Goal: Contribute content

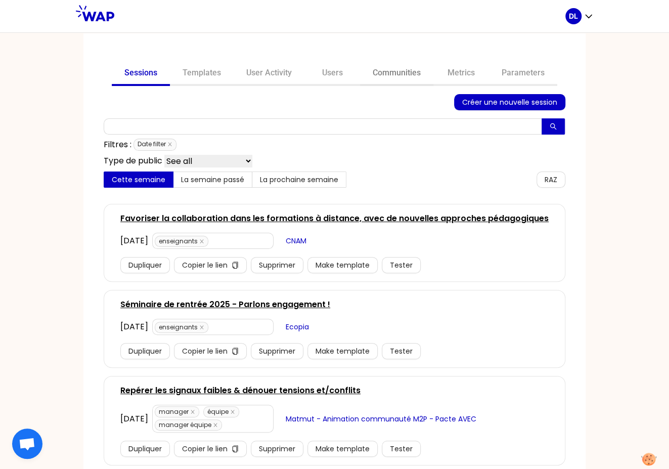
click at [387, 74] on link "Communities" at bounding box center [396, 74] width 73 height 24
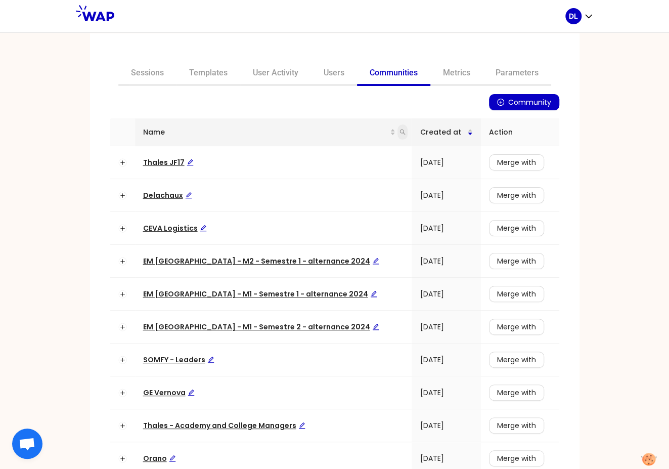
click at [400, 134] on icon "search" at bounding box center [403, 132] width 6 height 6
type input "CEVA"
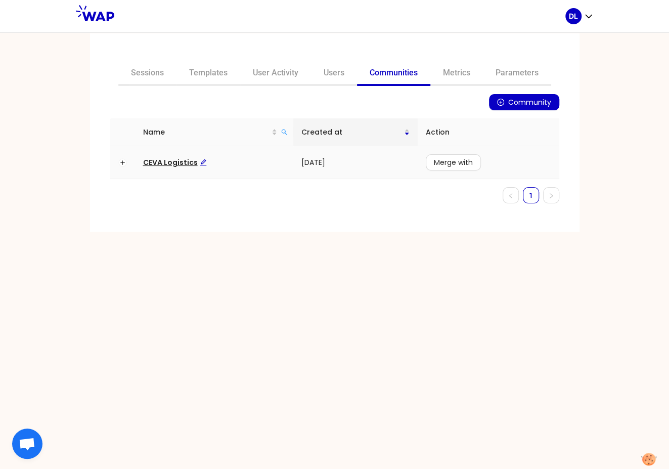
click at [173, 163] on span "CEVA Logistics" at bounding box center [175, 162] width 64 height 10
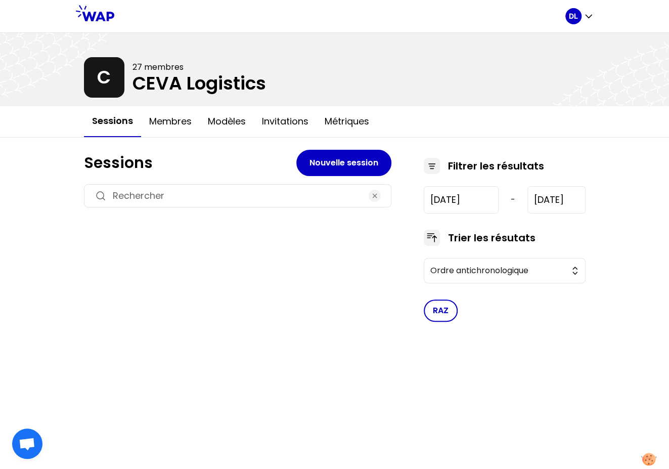
type input "[DATE]"
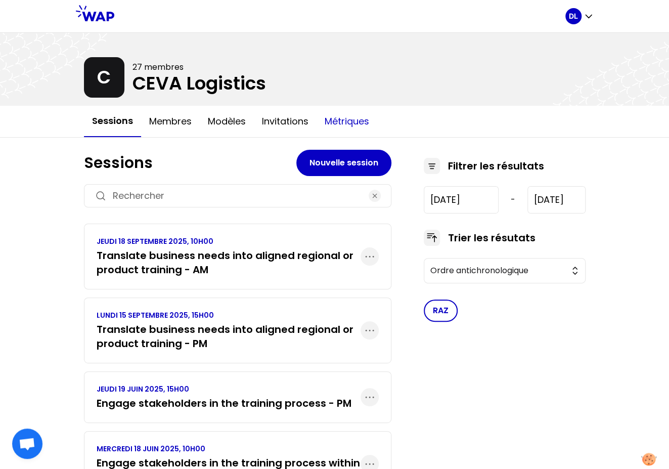
click at [363, 118] on button "Métriques" at bounding box center [347, 121] width 61 height 30
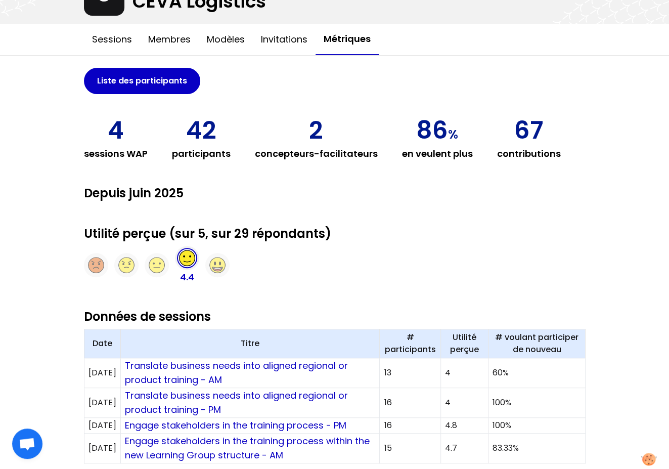
scroll to position [151, 0]
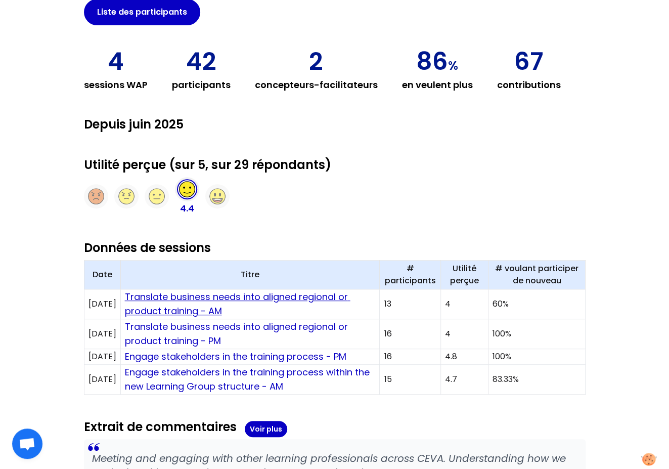
click at [224, 302] on link "Translate business needs into aligned regional or product training - AM" at bounding box center [238, 303] width 226 height 27
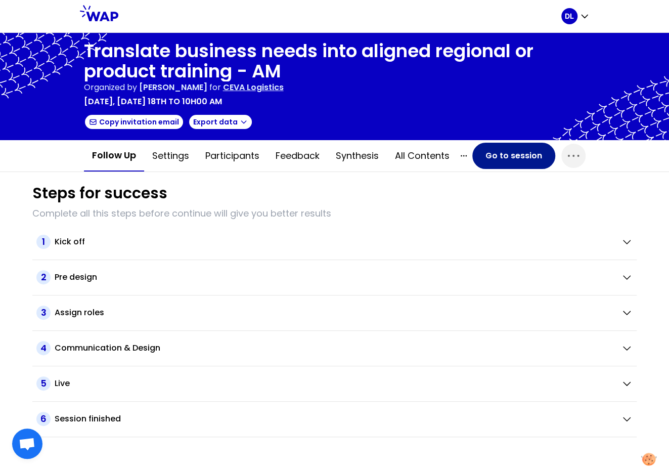
click at [506, 153] on button "Go to session" at bounding box center [513, 156] width 83 height 26
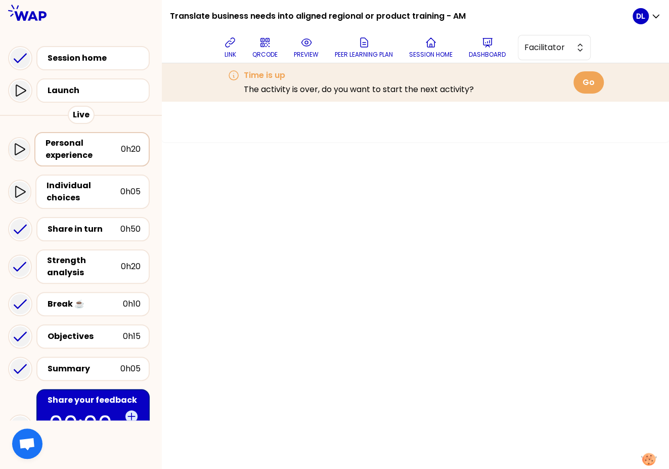
click at [90, 149] on div "Personal experience" at bounding box center [83, 149] width 75 height 24
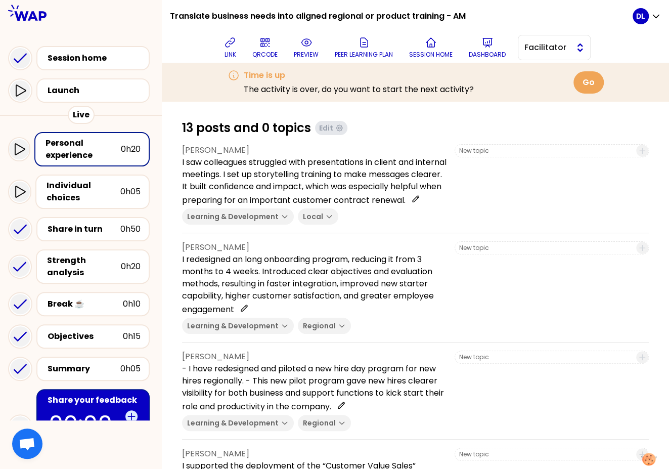
click at [548, 51] on span "Facilitator" at bounding box center [548, 47] width 46 height 12
click at [548, 77] on span "Editor" at bounding box center [561, 73] width 44 height 12
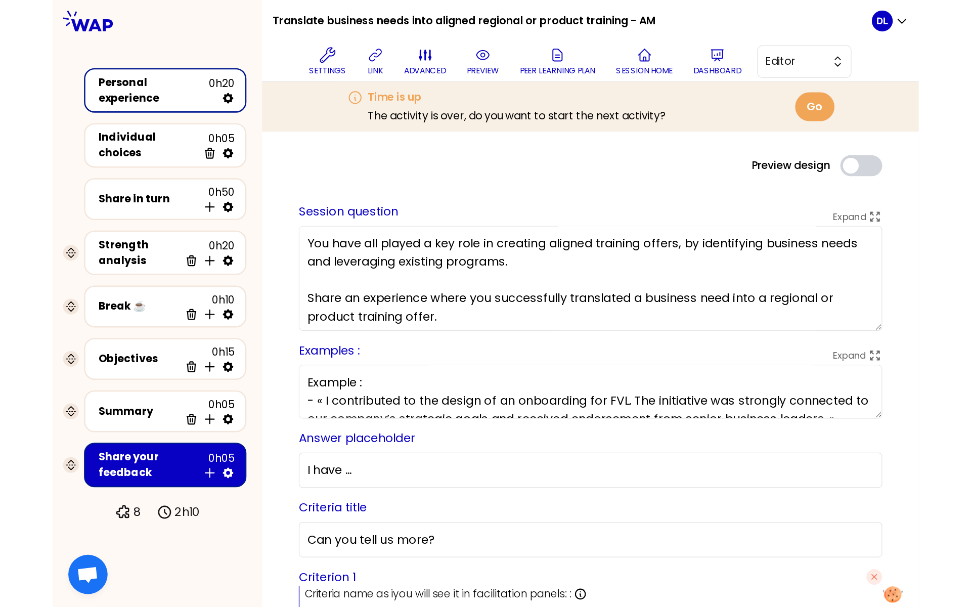
scroll to position [3, 0]
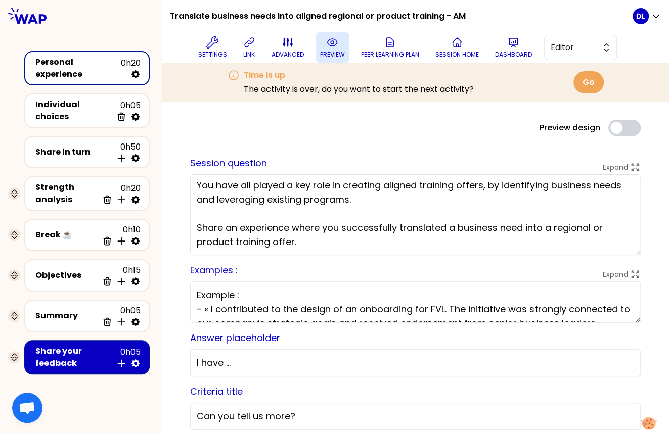
click at [331, 49] on button "preview" at bounding box center [332, 47] width 33 height 30
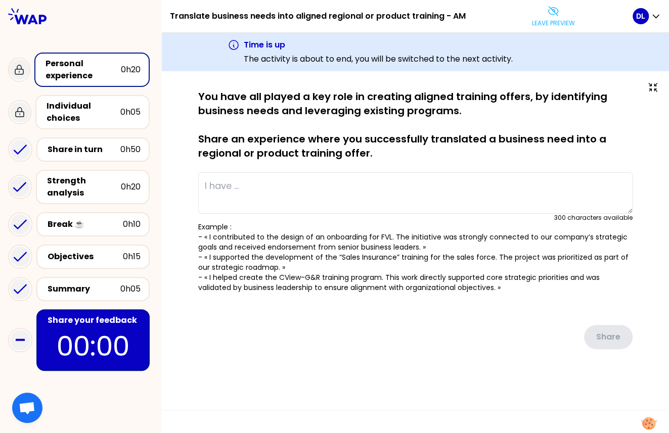
type textarea "I saw colleagues struggled with presentations in client and internal meetings. …"
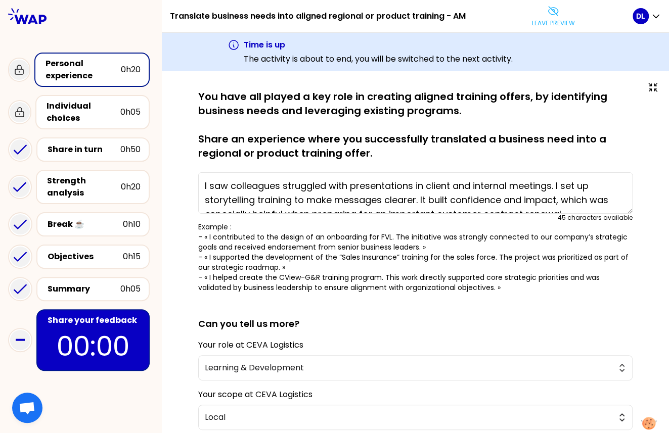
click at [199, 18] on h1 "Translate business needs into aligned regional or product training - AM" at bounding box center [318, 16] width 296 height 32
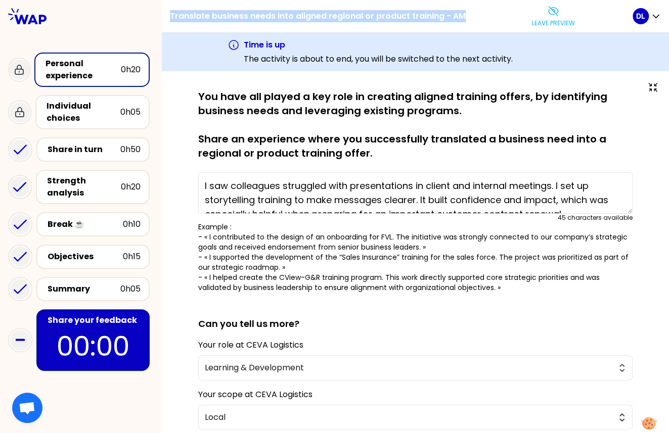
click at [199, 18] on h1 "Translate business needs into aligned regional or product training - AM" at bounding box center [318, 16] width 296 height 32
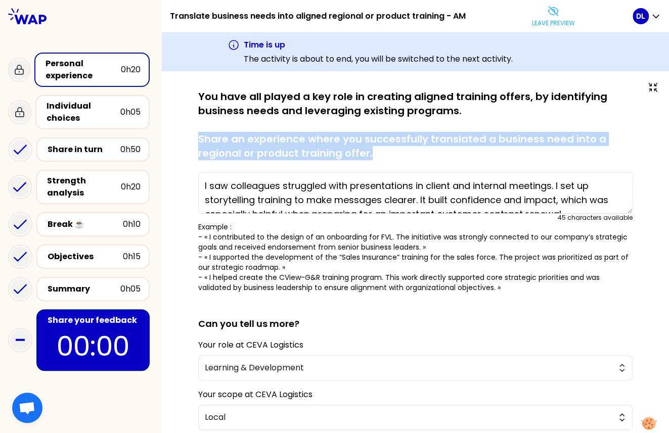
drag, startPoint x: 375, startPoint y: 152, endPoint x: 201, endPoint y: 140, distance: 174.4
click at [201, 140] on p "You have all played a key role in creating aligned training offers, by identify…" at bounding box center [415, 125] width 435 height 71
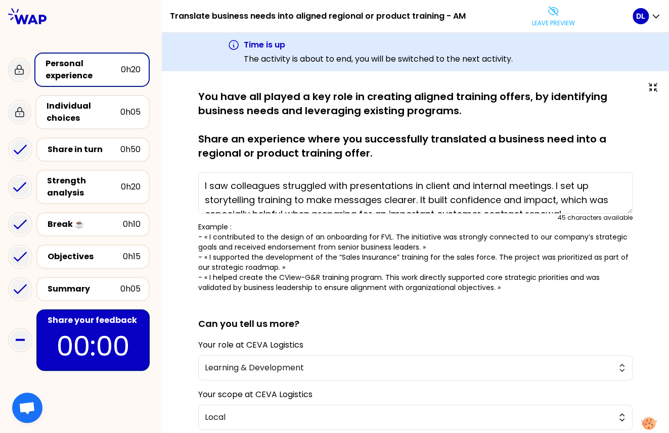
click at [247, 18] on h1 "Translate business needs into aligned regional or product training - AM" at bounding box center [318, 16] width 296 height 32
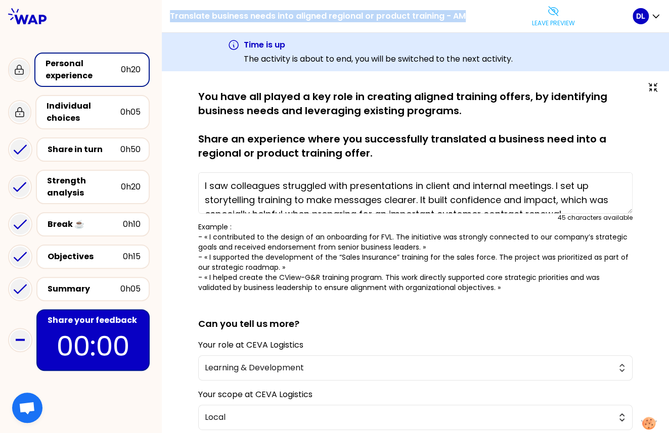
click at [247, 18] on h1 "Translate business needs into aligned regional or product training - AM" at bounding box center [318, 16] width 296 height 32
